Goal: Information Seeking & Learning: Learn about a topic

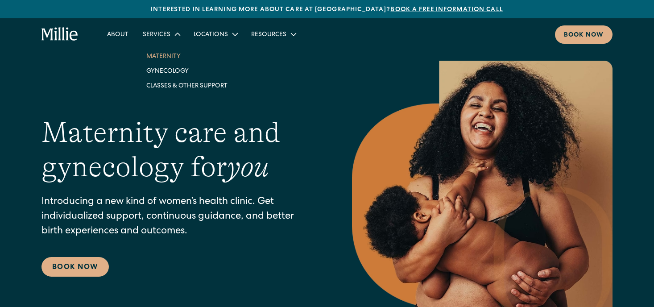
click at [165, 58] on link "Maternity" at bounding box center [187, 56] width 96 height 15
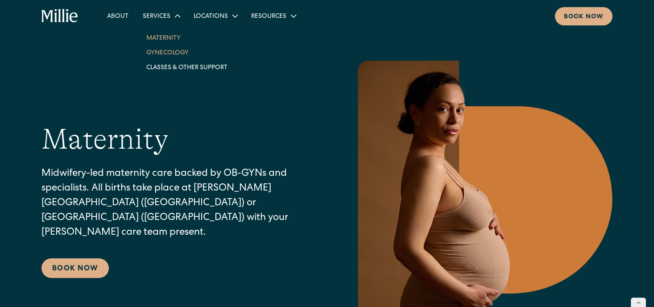
click at [162, 49] on link "Gynecology" at bounding box center [187, 52] width 96 height 15
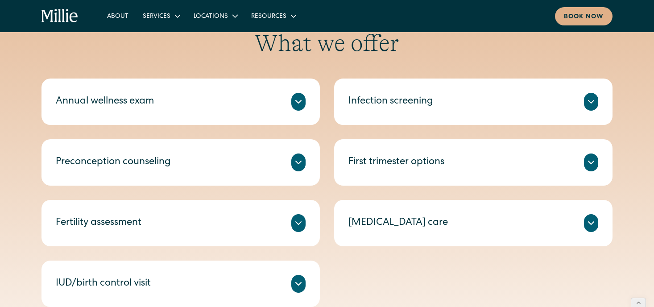
scroll to position [426, 0]
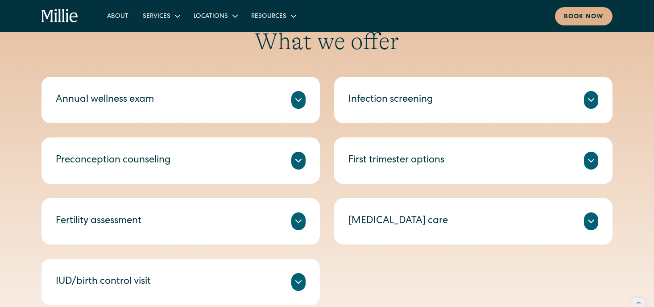
click at [298, 103] on icon at bounding box center [298, 100] width 11 height 11
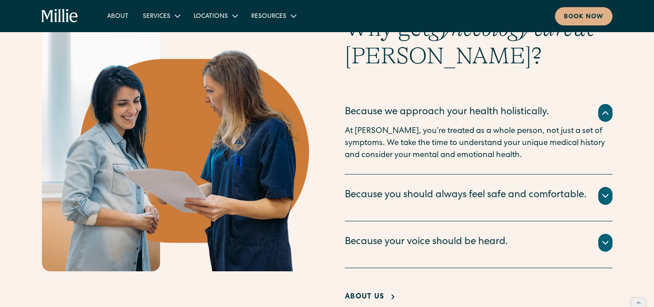
scroll to position [862, 0]
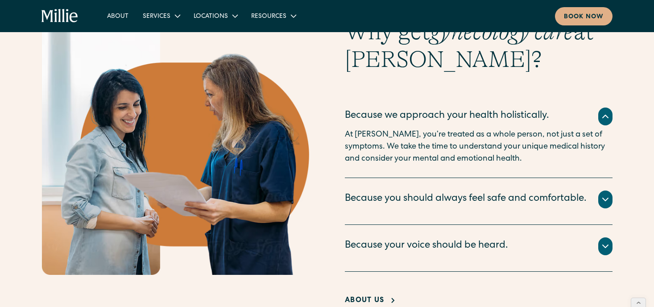
click at [415, 201] on div "Because you should always feel safe and comfortable." at bounding box center [466, 199] width 242 height 15
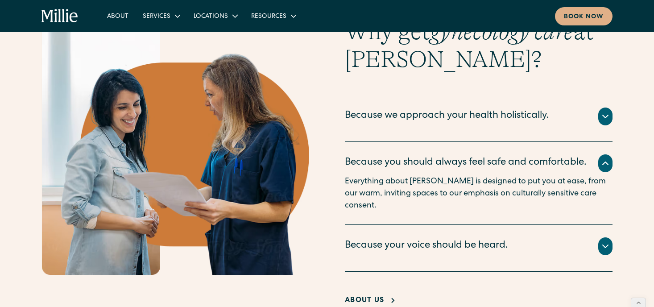
click at [425, 255] on div "At [PERSON_NAME], respect for your individual care preferences always comes fir…" at bounding box center [479, 257] width 268 height 4
click at [422, 248] on div "Because your voice should be heard." at bounding box center [426, 246] width 163 height 15
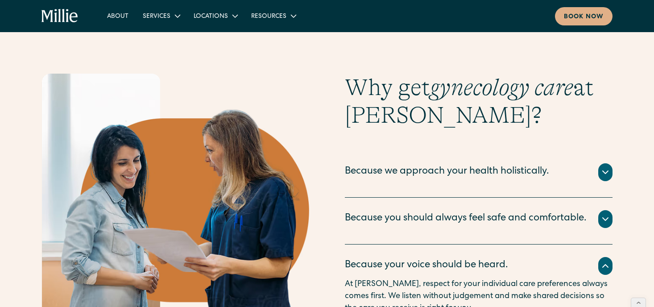
scroll to position [801, 0]
